Goal: Task Accomplishment & Management: Use online tool/utility

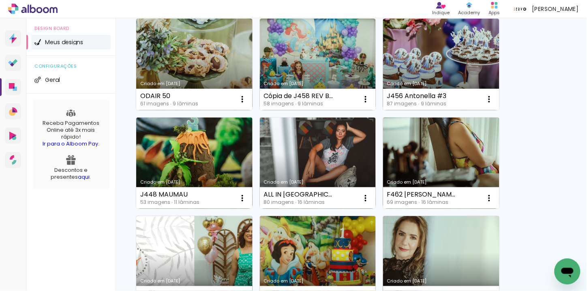
scroll to position [90, 0]
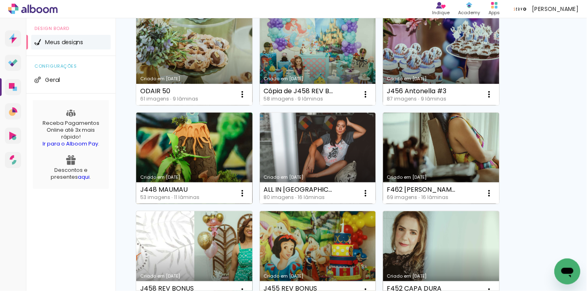
click at [221, 161] on link "Criado em [DATE]" at bounding box center [194, 159] width 116 height 92
